Goal: Ask a question: Seek information or help from site administrators or community

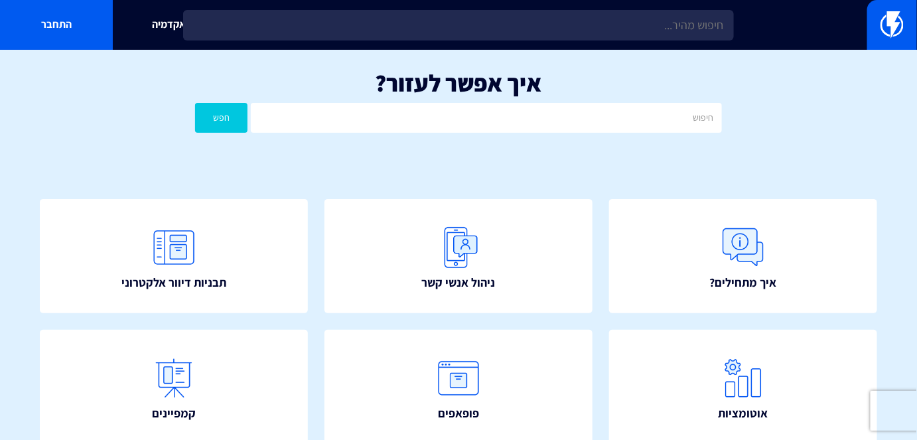
click at [503, 137] on div "איך אפשר לעזור? חפש" at bounding box center [458, 104] width 917 height 109
click at [503, 126] on input "text" at bounding box center [486, 118] width 470 height 30
type input "עגלה"
click at [195, 103] on button "חפש" at bounding box center [221, 118] width 52 height 30
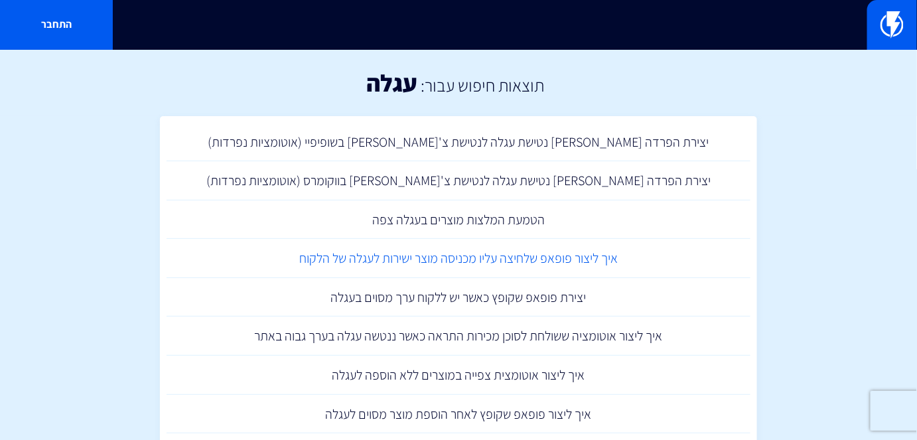
click at [568, 259] on link "איך ליצור פופאפ שלחיצה עליו מכניסה מוצר ישירות לעגלה של הלקוח" at bounding box center [458, 258] width 584 height 39
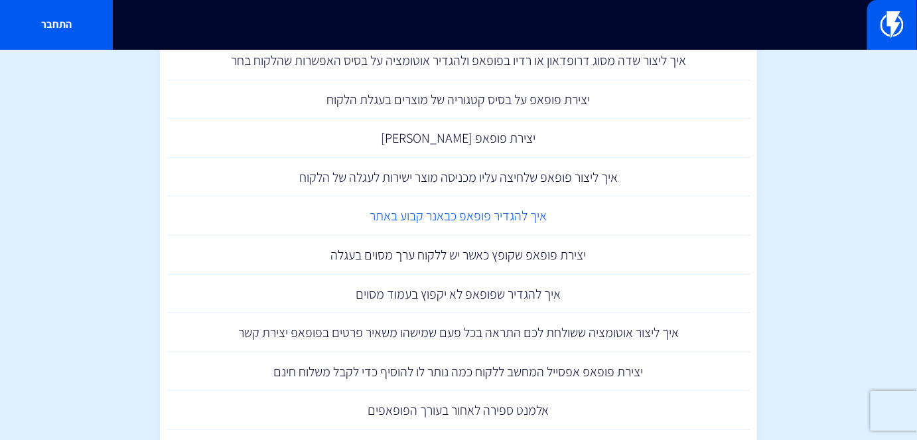
scroll to position [180, 0]
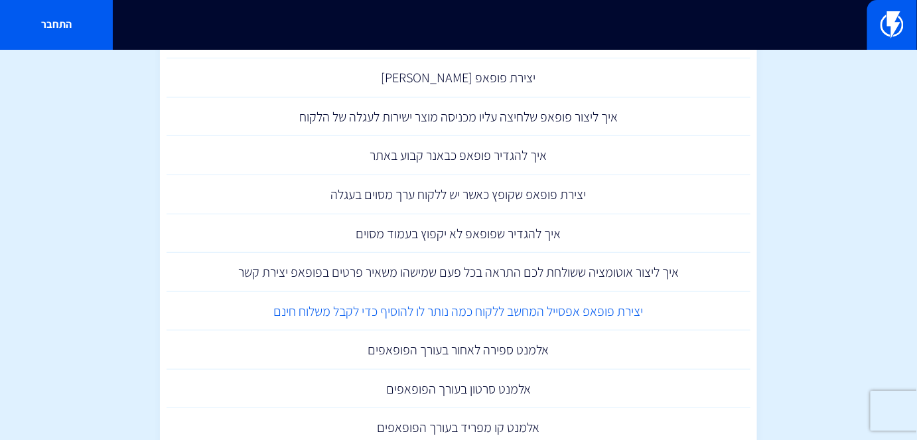
click at [587, 310] on link "יצירת פופאפ אפסייל המחשב ללקוח כמה נותר לו להוסיף כדי לקבל משלוח חינם" at bounding box center [458, 311] width 584 height 39
